Goal: Task Accomplishment & Management: Manage account settings

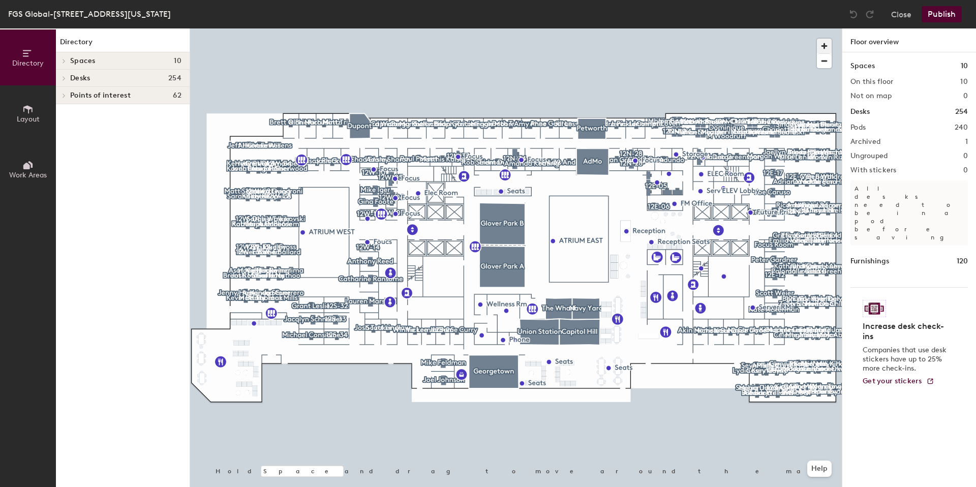
click at [818, 42] on span "button" at bounding box center [823, 46] width 15 height 15
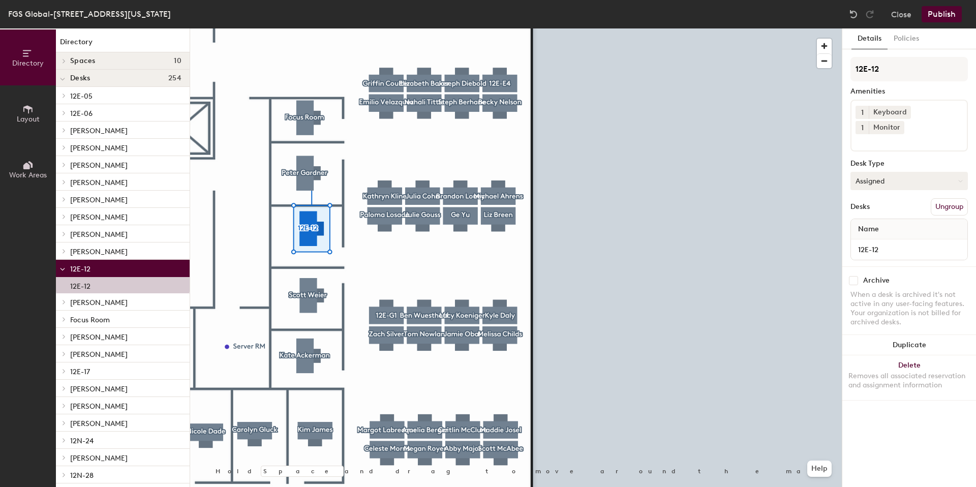
click at [903, 172] on button "Assigned" at bounding box center [908, 181] width 117 height 18
click at [877, 235] on div "Hoteled" at bounding box center [902, 242] width 102 height 15
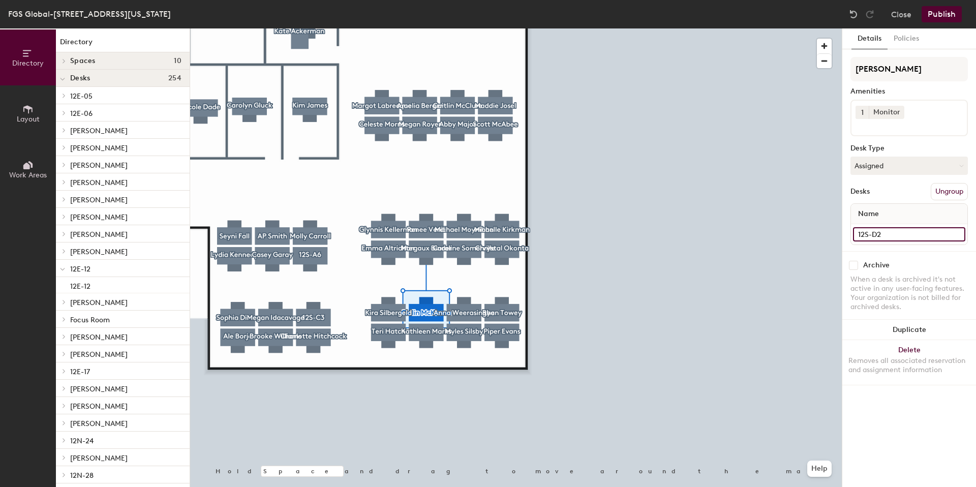
click at [886, 236] on input "12S-D2" at bounding box center [909, 234] width 112 height 14
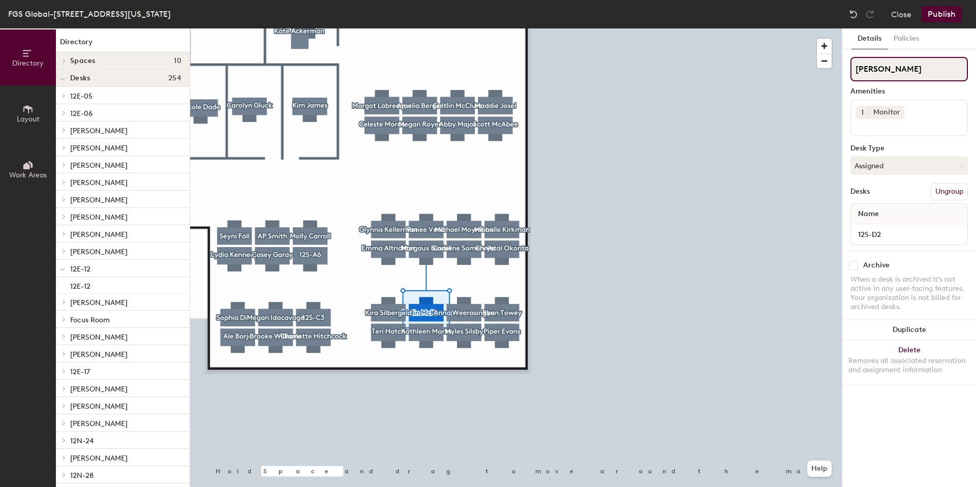
click at [820, 70] on div "Directory Layout Work Areas Directory Spaces 10 AdMo [GEOGRAPHIC_DATA] [GEOGRAP…" at bounding box center [488, 257] width 976 height 458
paste input "12S-D2"
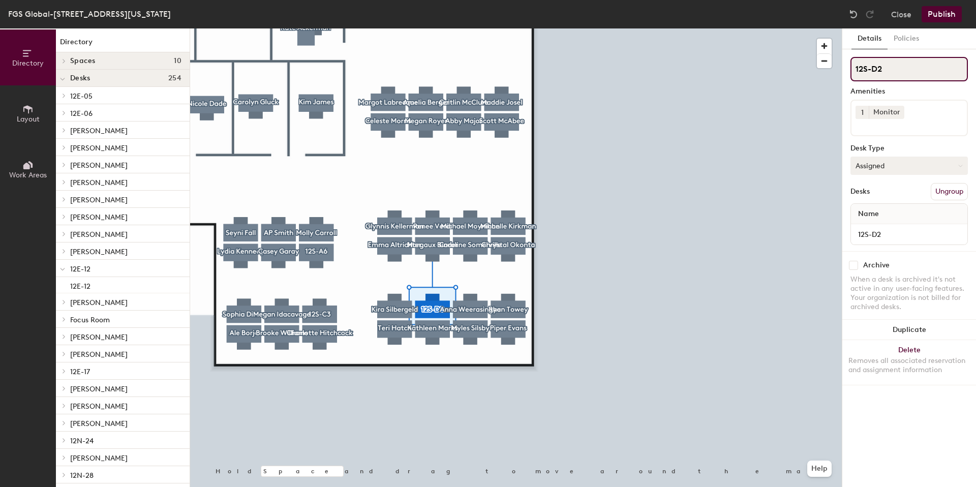
type input "12S-D2"
click at [891, 159] on button "Assigned" at bounding box center [908, 165] width 117 height 18
click at [897, 221] on div "Hoteled" at bounding box center [902, 227] width 102 height 15
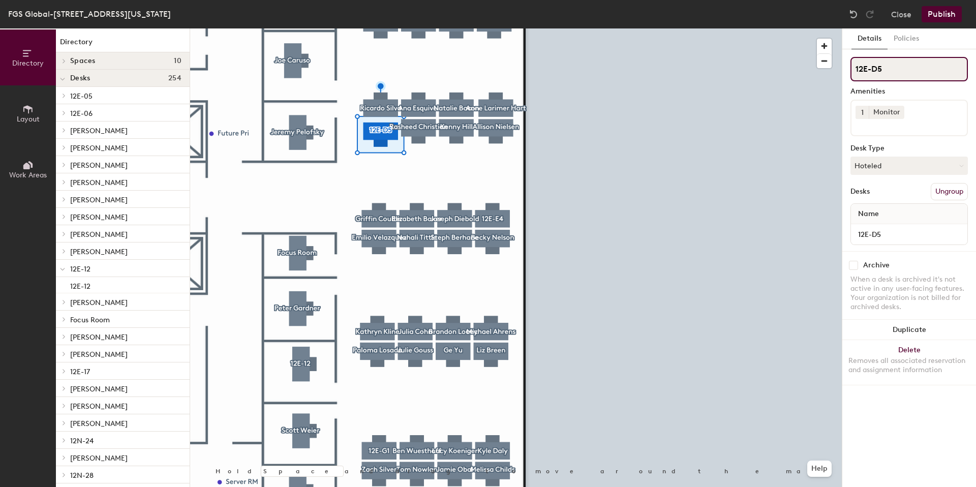
drag, startPoint x: 909, startPoint y: 69, endPoint x: 852, endPoint y: 68, distance: 57.4
click at [852, 68] on input "12E-D5" at bounding box center [908, 69] width 117 height 24
paste input "[PERSON_NAME]"
type input "[PERSON_NAME]"
click at [874, 164] on button "Hoteled" at bounding box center [908, 165] width 117 height 18
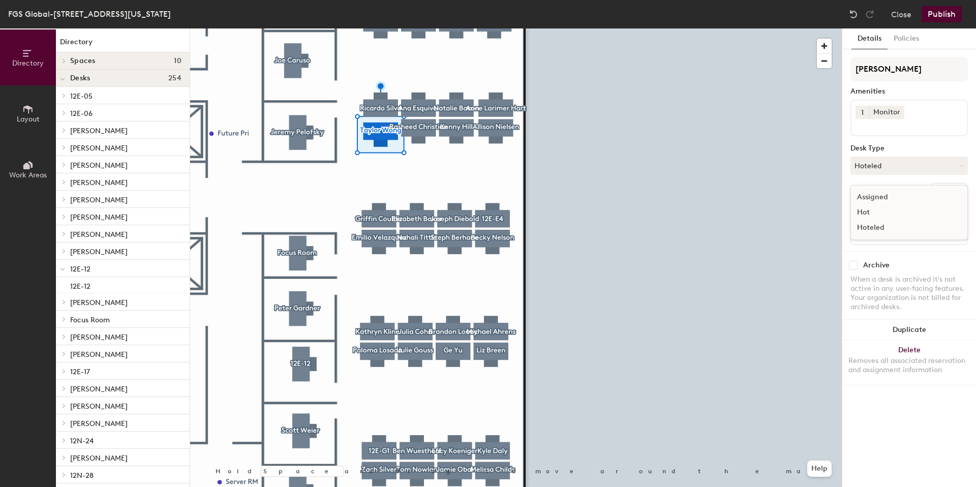
click at [881, 200] on div "Assigned" at bounding box center [902, 197] width 102 height 15
click at [948, 16] on button "Publish" at bounding box center [941, 14] width 40 height 16
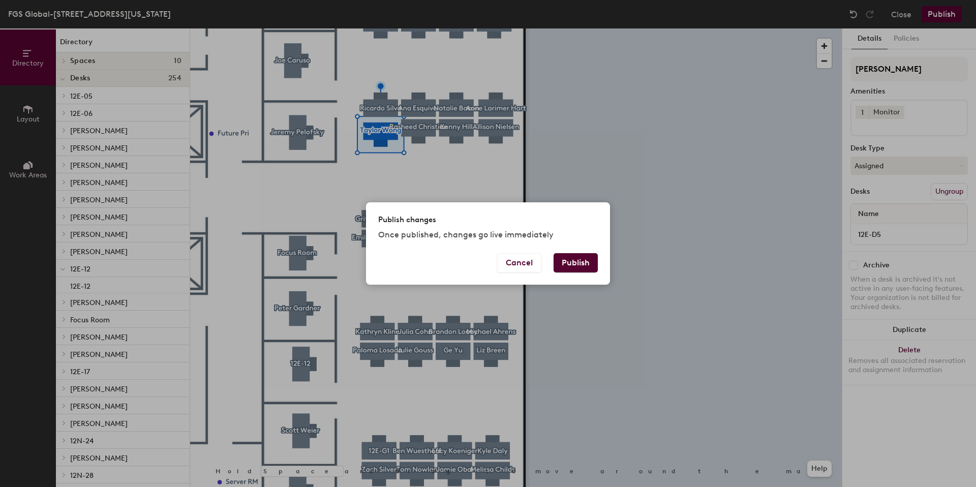
click at [593, 261] on button "Publish" at bounding box center [575, 262] width 44 height 19
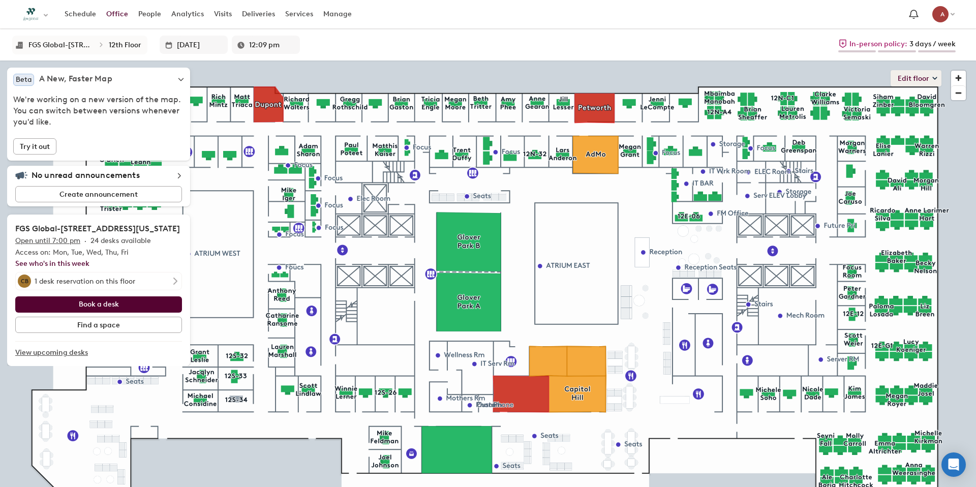
click at [928, 78] on button "Edit floor" at bounding box center [915, 78] width 51 height 16
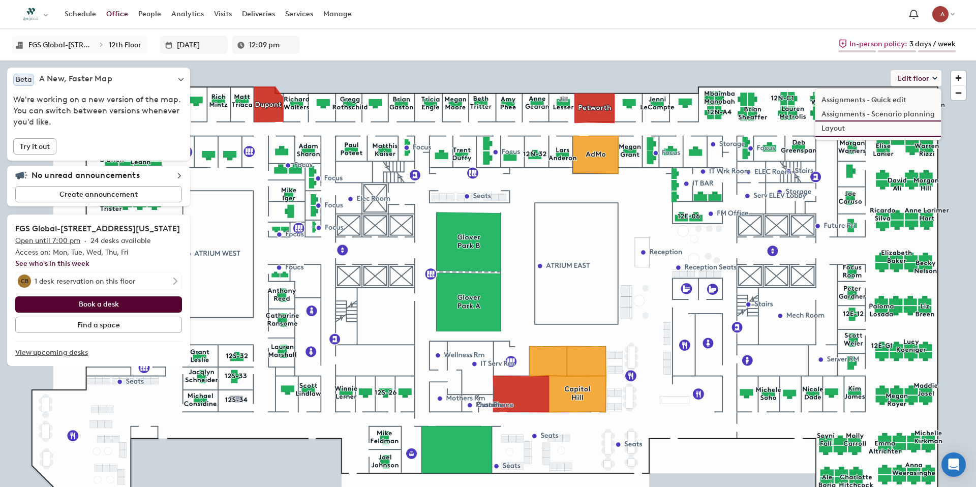
click at [840, 129] on li "Layout" at bounding box center [877, 128] width 125 height 14
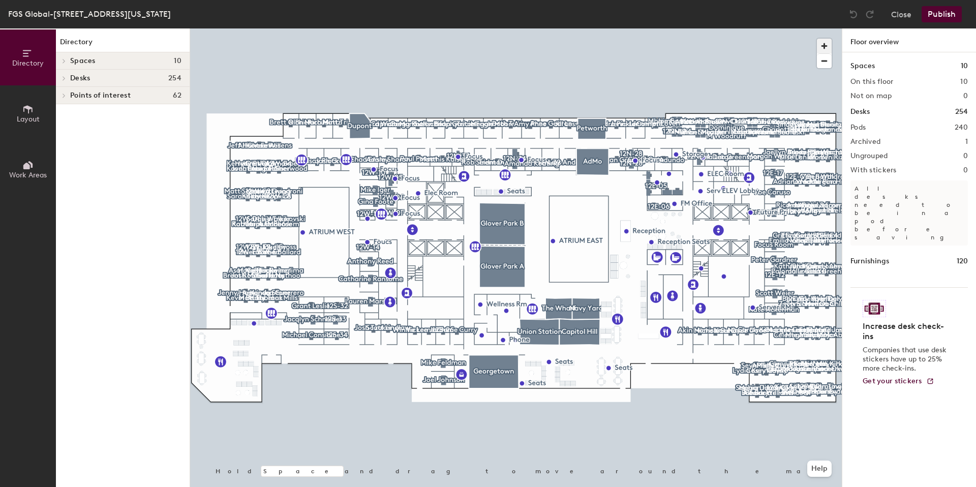
click at [823, 39] on span "button" at bounding box center [823, 46] width 15 height 15
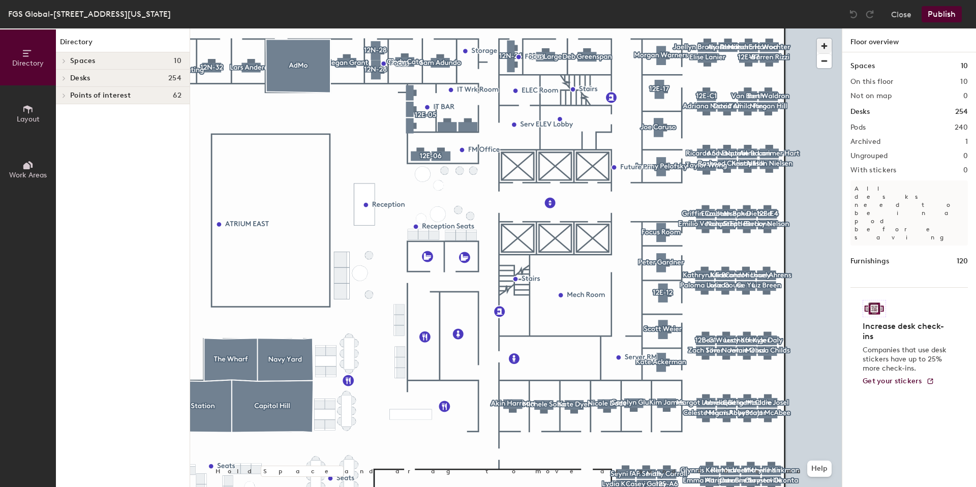
click at [658, 28] on div at bounding box center [515, 28] width 651 height 0
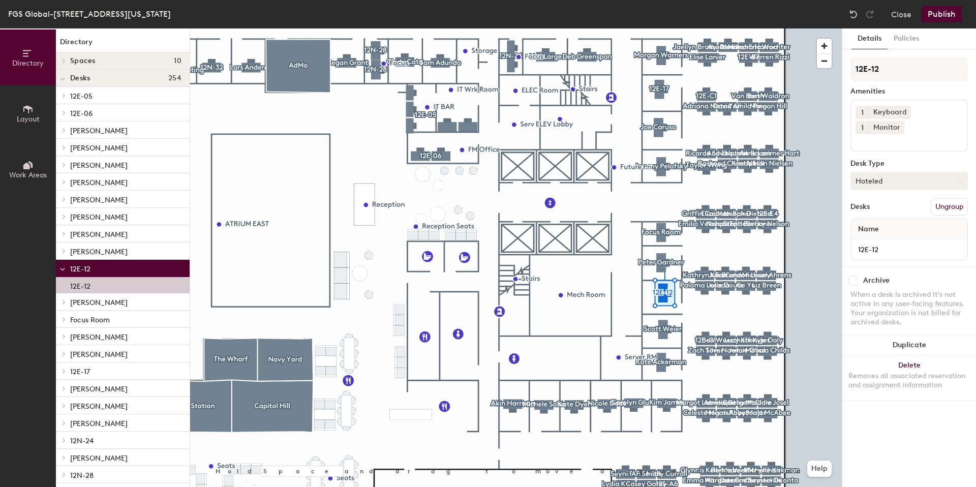
click at [888, 172] on button "Hoteled" at bounding box center [908, 181] width 117 height 18
click at [870, 205] on div "Assigned" at bounding box center [902, 212] width 102 height 15
click at [943, 15] on button "Publish" at bounding box center [941, 14] width 40 height 16
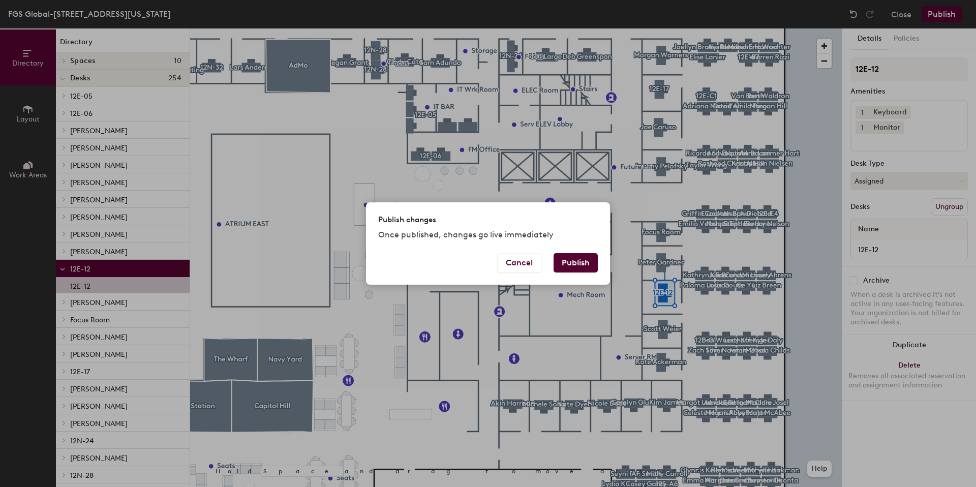
click at [571, 264] on button "Publish" at bounding box center [575, 262] width 44 height 19
